Goal: Navigation & Orientation: Find specific page/section

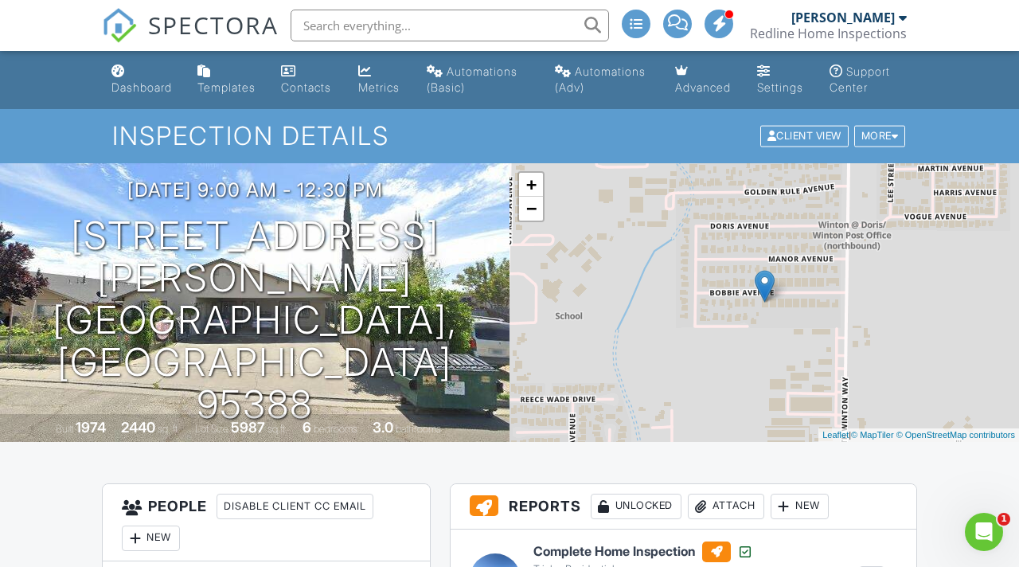
click at [135, 26] on img at bounding box center [119, 25] width 35 height 35
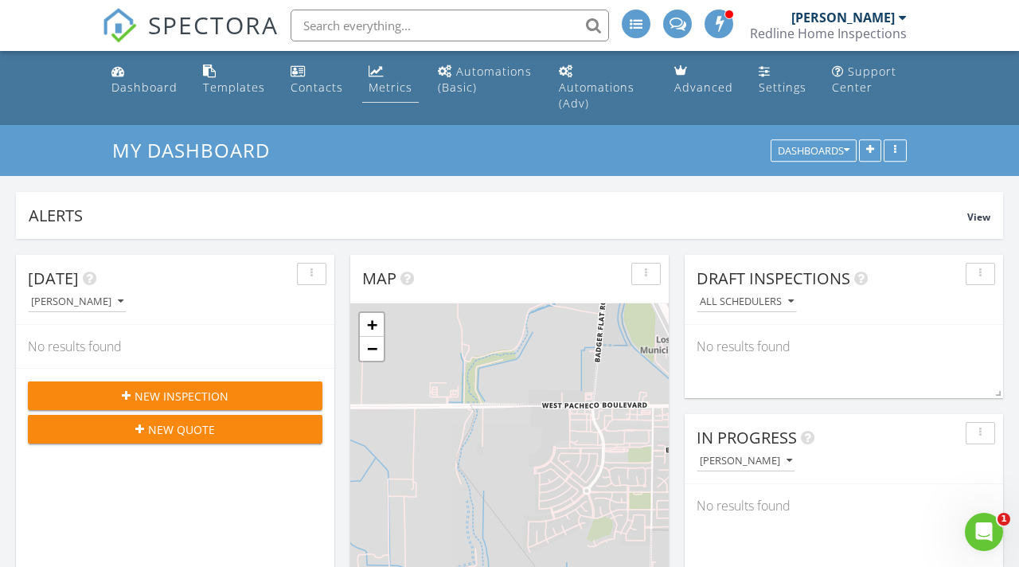
click at [393, 81] on div "Metrics" at bounding box center [391, 87] width 44 height 15
